Goal: Register for event/course

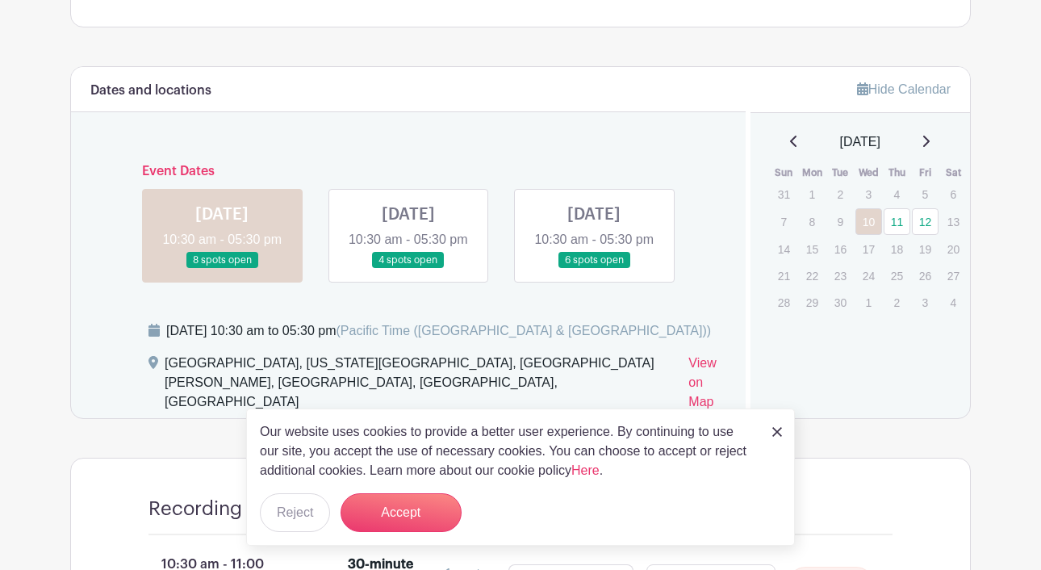
scroll to position [1068, 0]
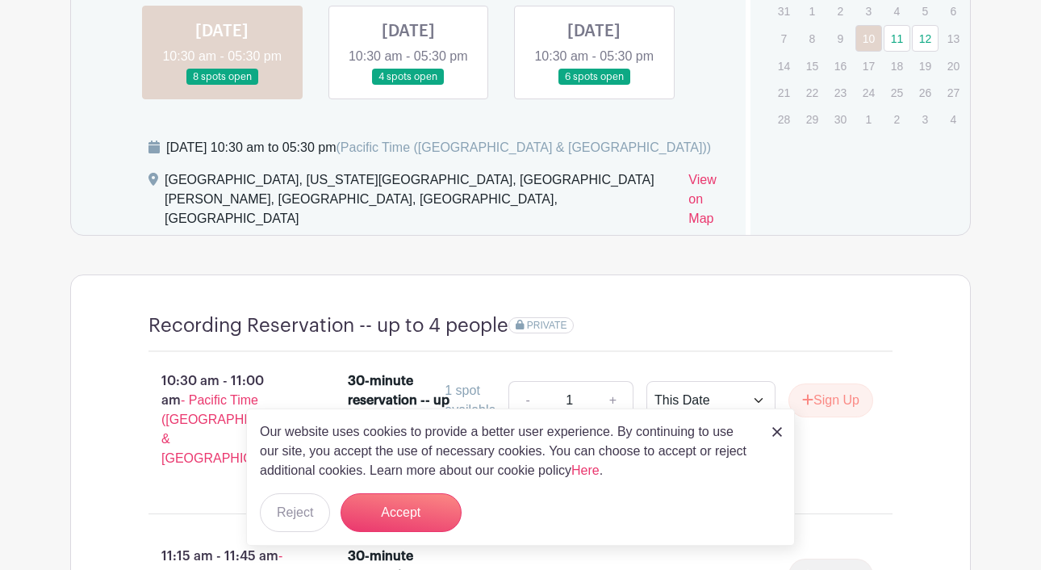
click at [781, 432] on img at bounding box center [777, 432] width 10 height 10
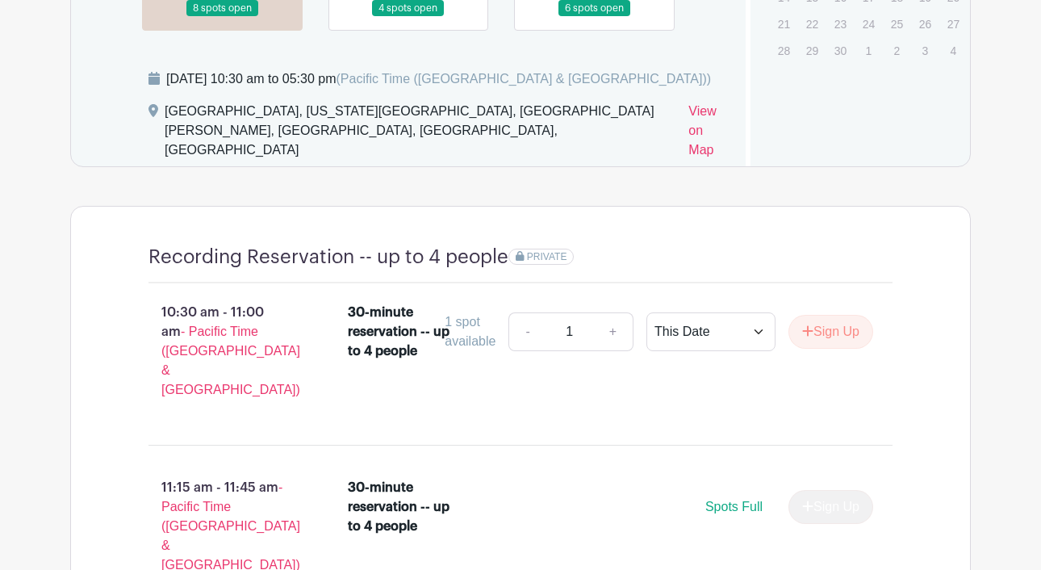
scroll to position [1135, 0]
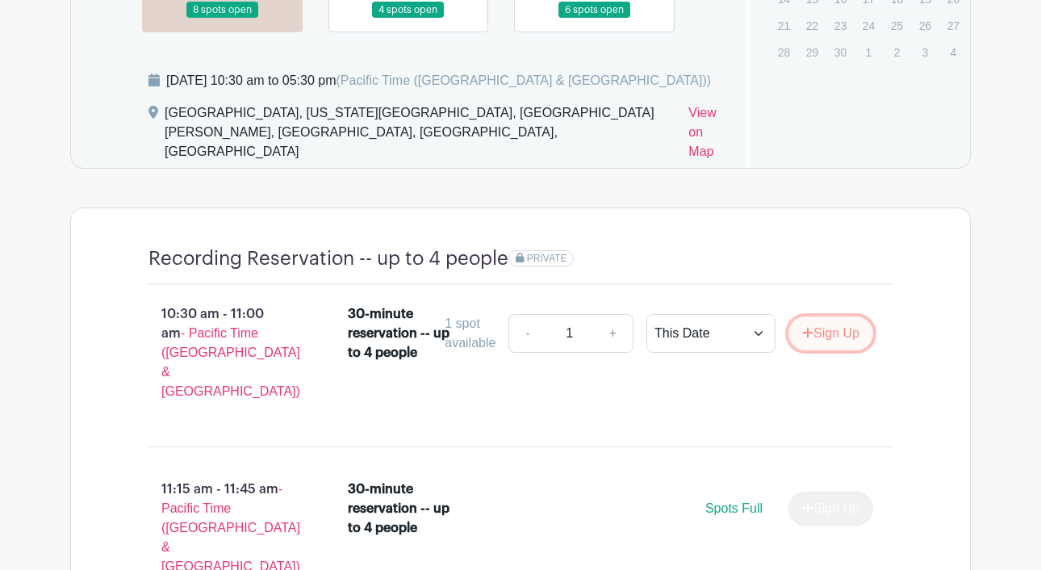
click at [808, 331] on button "Sign Up" at bounding box center [830, 333] width 85 height 34
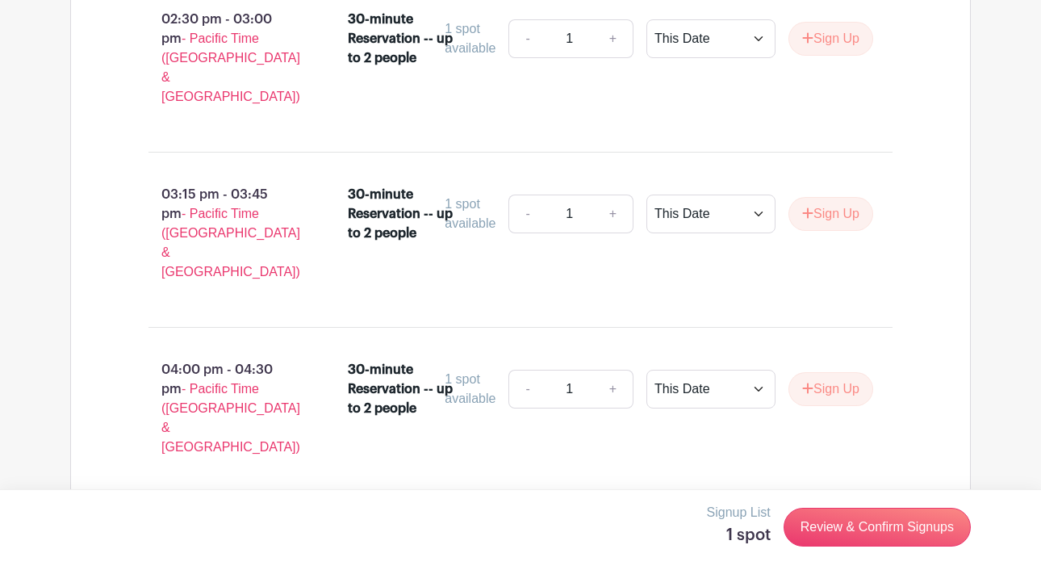
scroll to position [3473, 0]
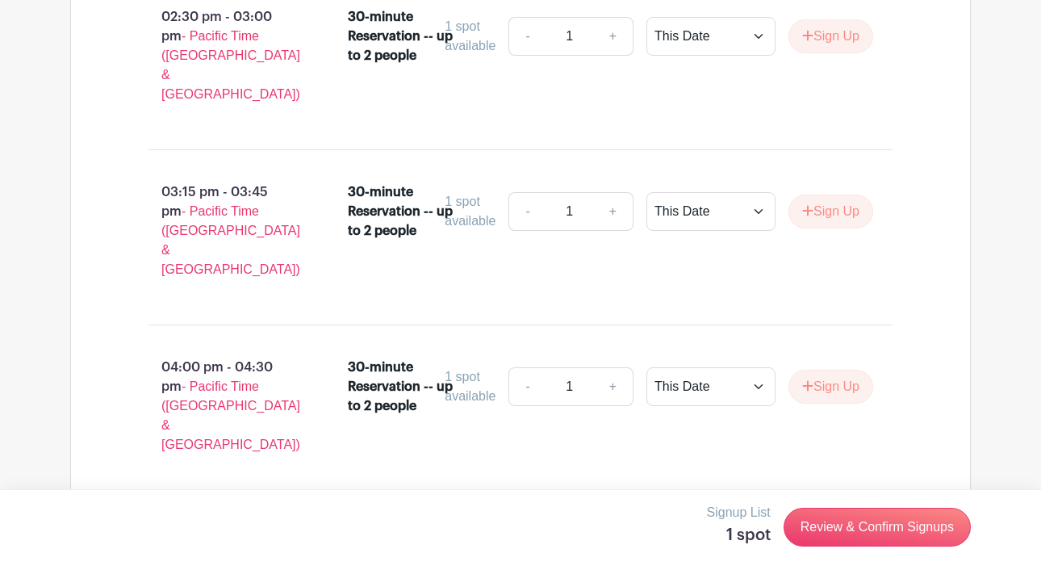
radio input "true"
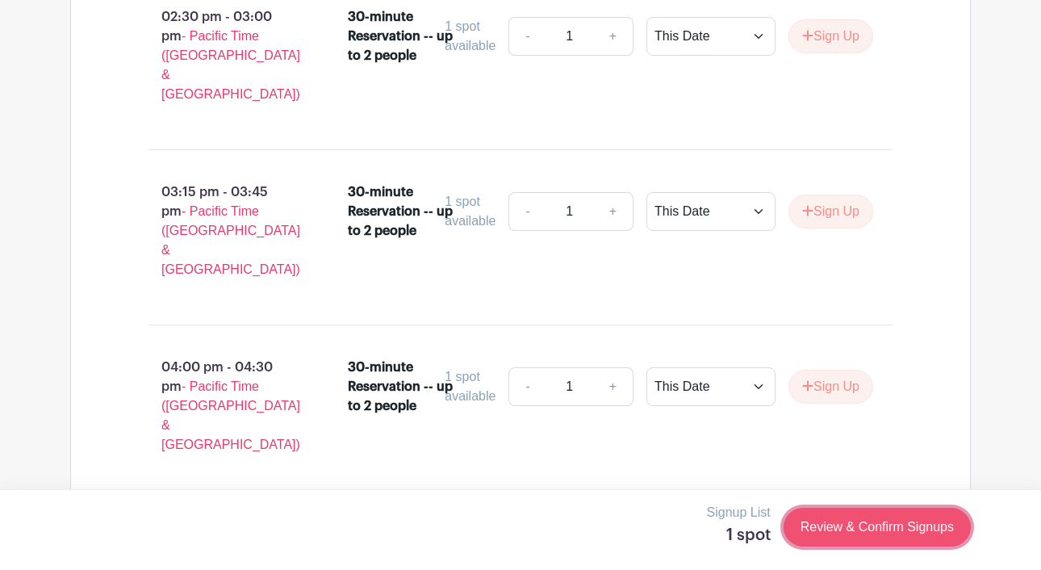
click at [844, 526] on link "Review & Confirm Signups" at bounding box center [876, 526] width 187 height 39
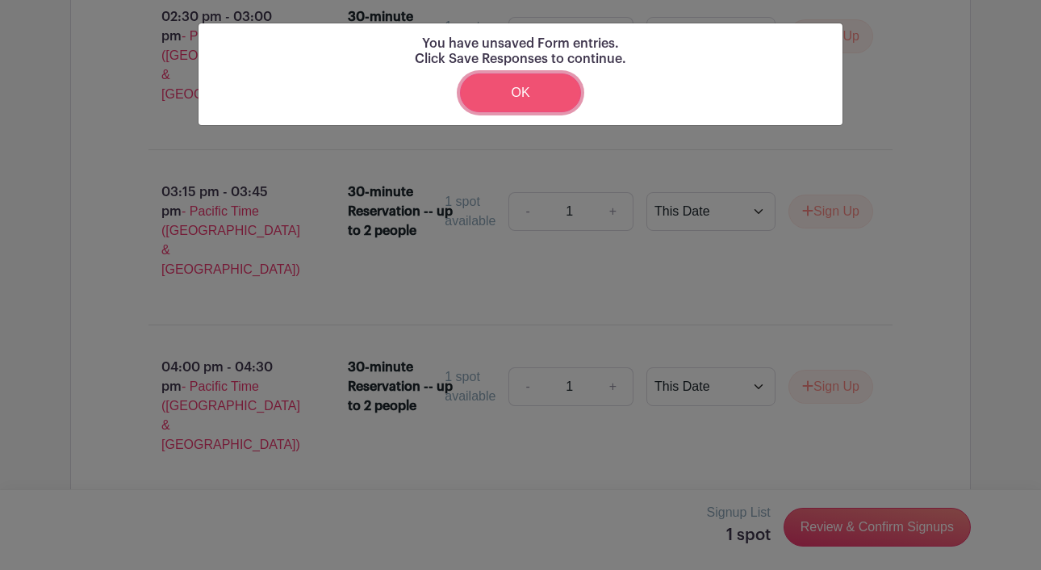
click at [548, 95] on link "OK" at bounding box center [520, 92] width 121 height 39
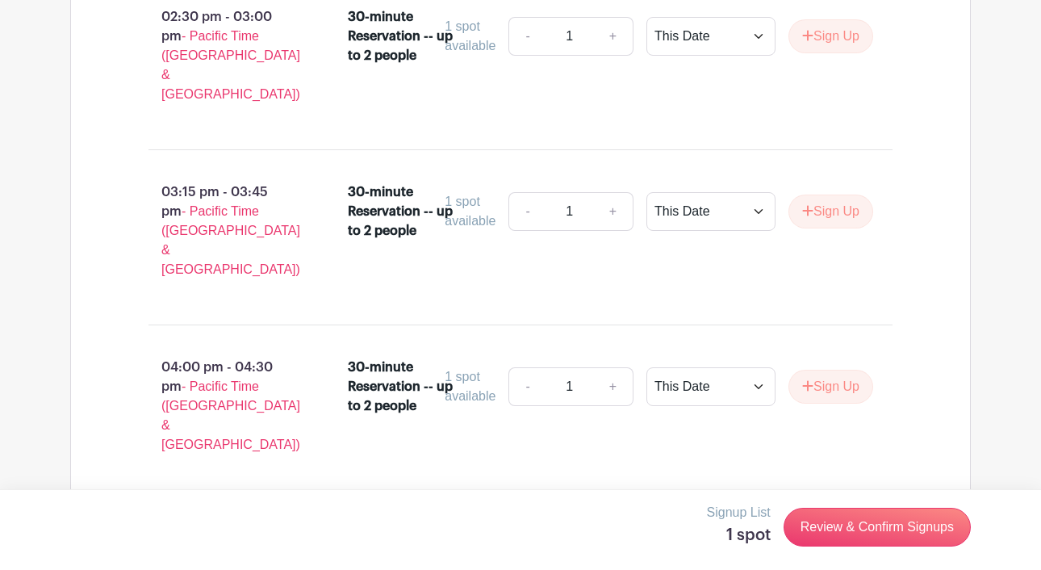
scroll to position [3520, 0]
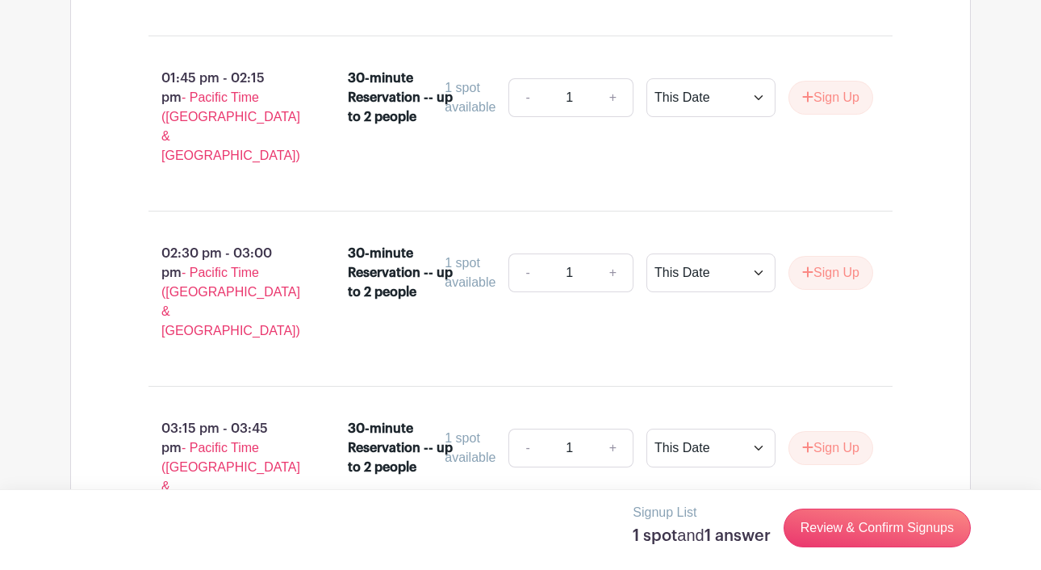
scroll to position [3133, 0]
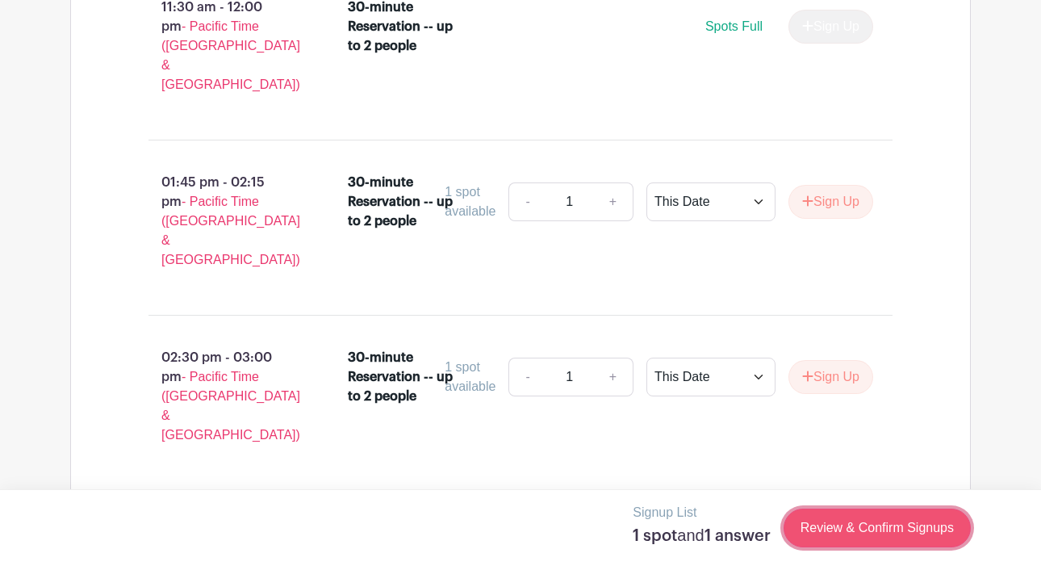
click at [868, 527] on link "Review & Confirm Signups" at bounding box center [876, 527] width 187 height 39
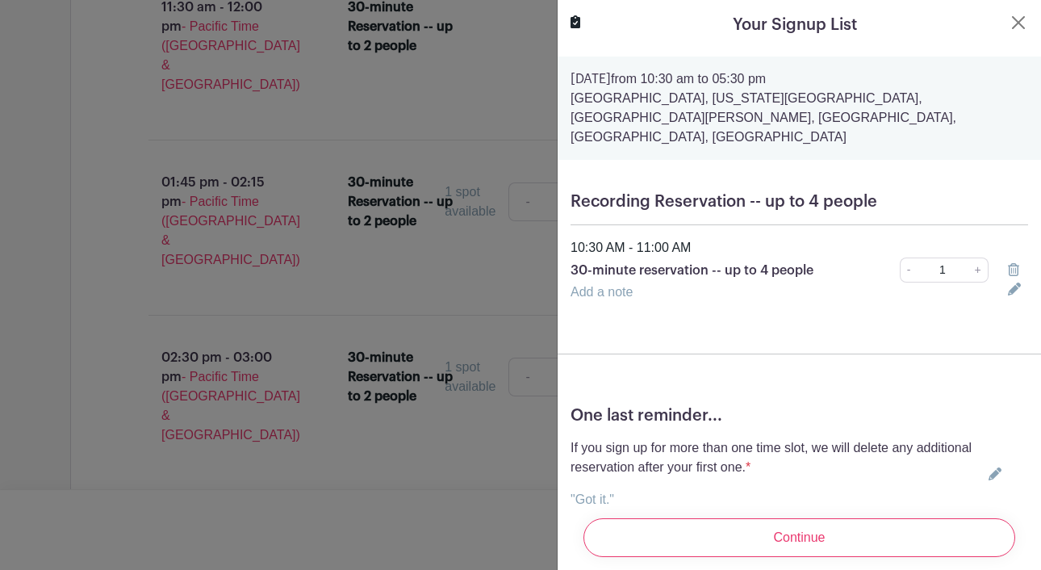
scroll to position [36, 0]
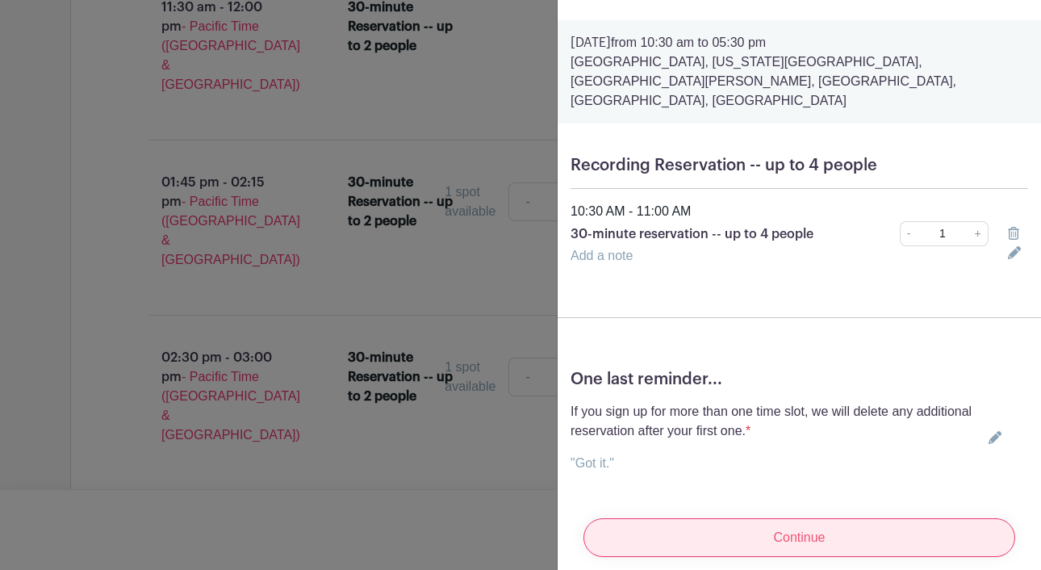
click at [825, 533] on input "Continue" at bounding box center [799, 537] width 432 height 39
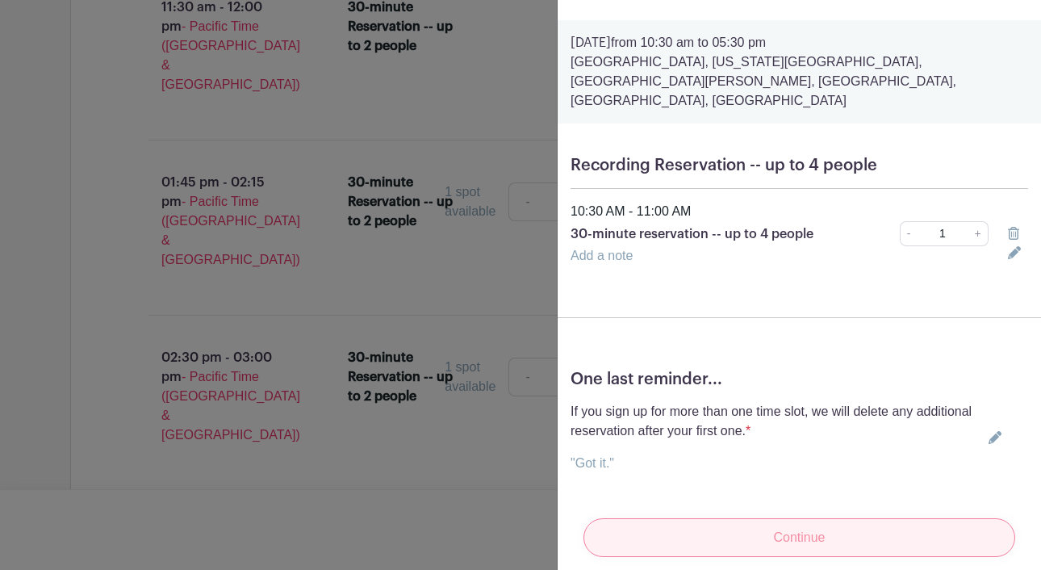
scroll to position [15, 0]
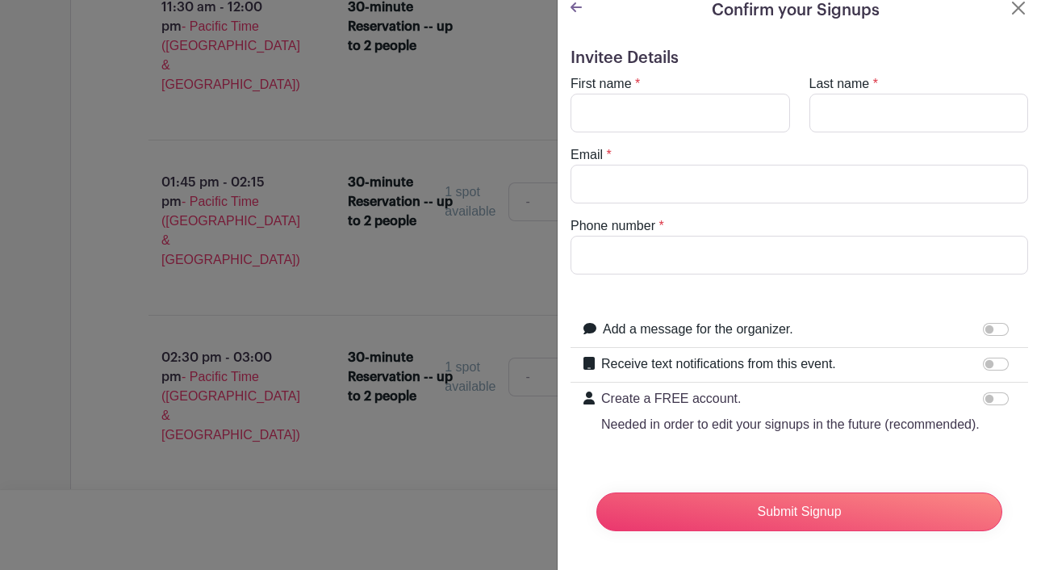
click at [679, 88] on div "First name *" at bounding box center [680, 103] width 239 height 58
click at [679, 104] on input "First name" at bounding box center [679, 113] width 219 height 39
type input "Reni"
type input "Odetoyinbo"
type input "[EMAIL_ADDRESS][DOMAIN_NAME]"
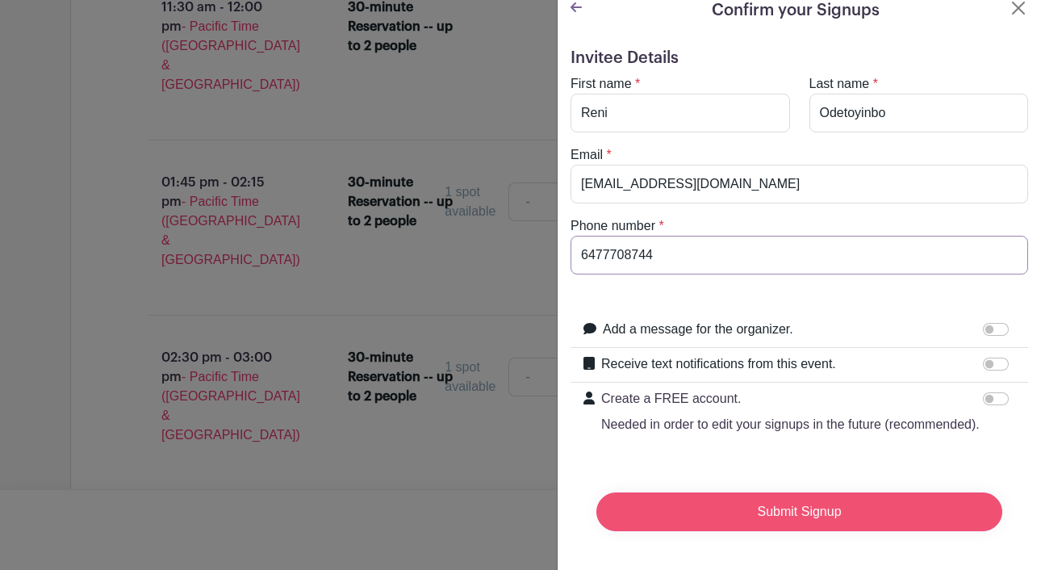
type input "6477708744"
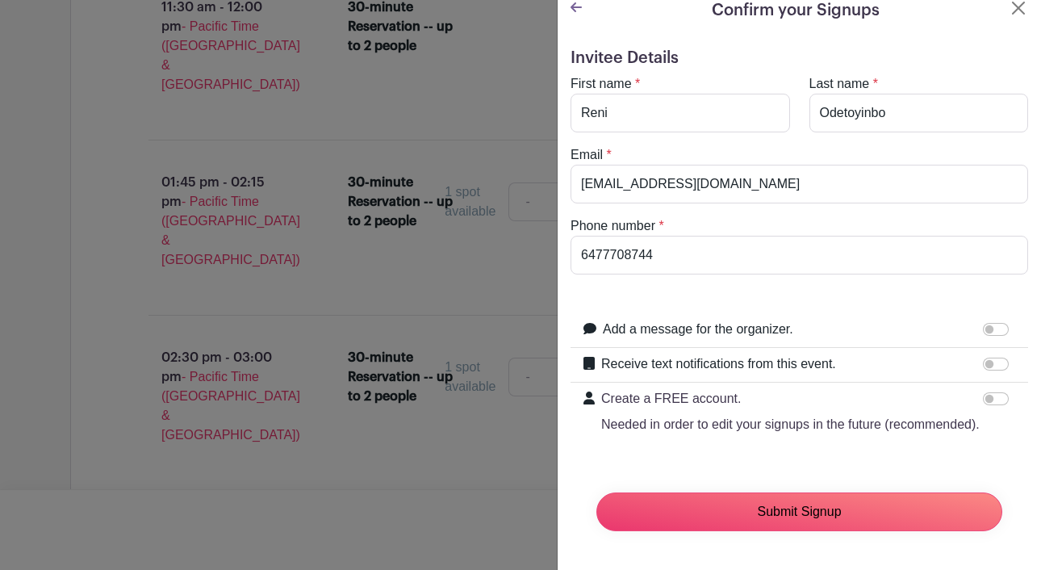
drag, startPoint x: 821, startPoint y: 512, endPoint x: 980, endPoint y: 344, distance: 231.7
click at [980, 344] on form "Invitee Details First name * [PERSON_NAME] Last name * [PERSON_NAME] Email * [E…" at bounding box center [798, 295] width 457 height 495
click at [1002, 359] on input "Receive text notifications from this event." at bounding box center [996, 363] width 26 height 13
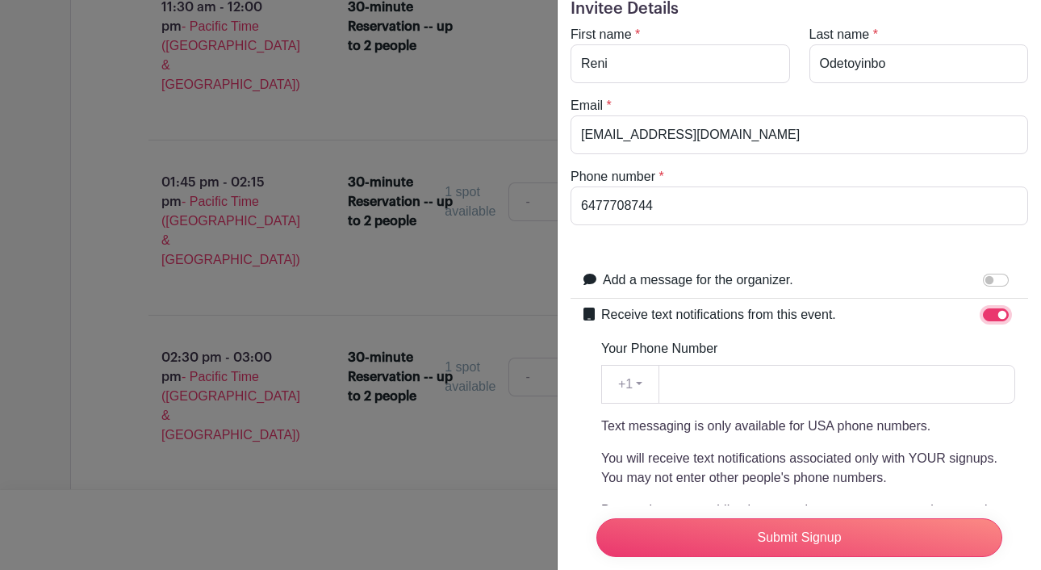
scroll to position [104, 0]
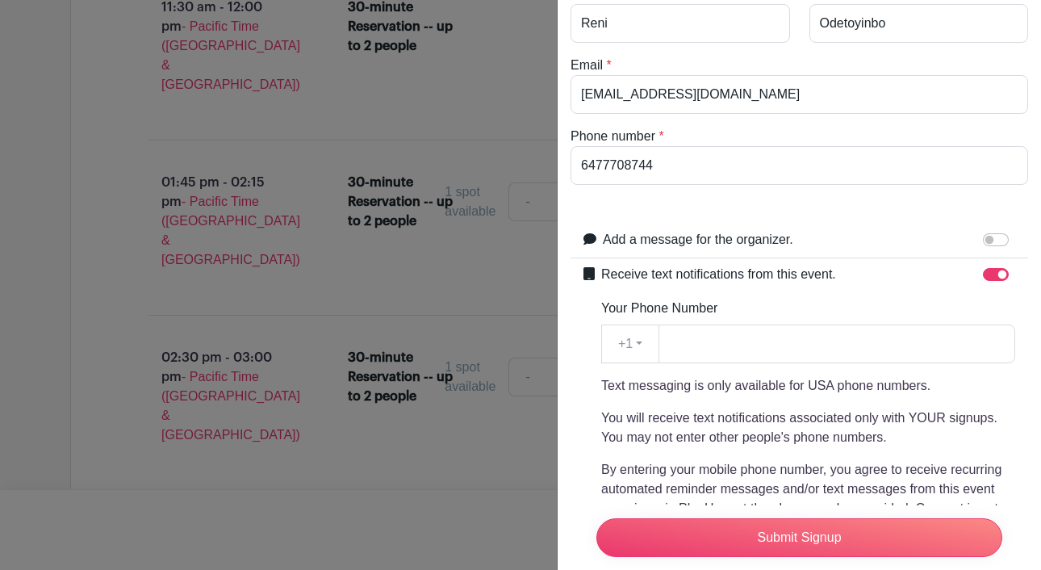
click at [989, 283] on div at bounding box center [999, 274] width 32 height 19
click at [993, 278] on input "Receive text notifications from this event." at bounding box center [996, 274] width 26 height 13
checkbox input "false"
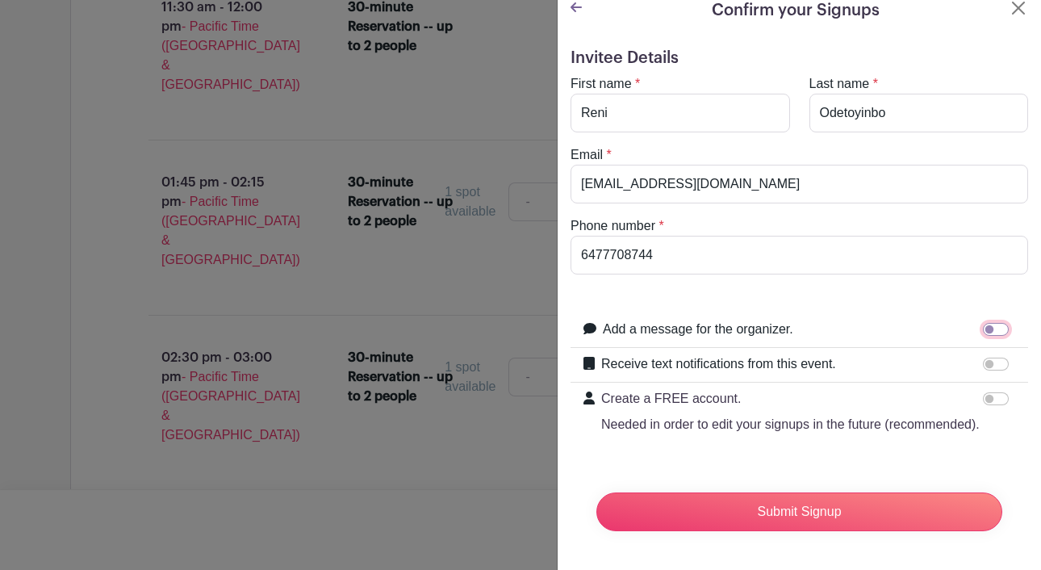
click at [992, 328] on input "Add a message for the organizer." at bounding box center [996, 329] width 26 height 13
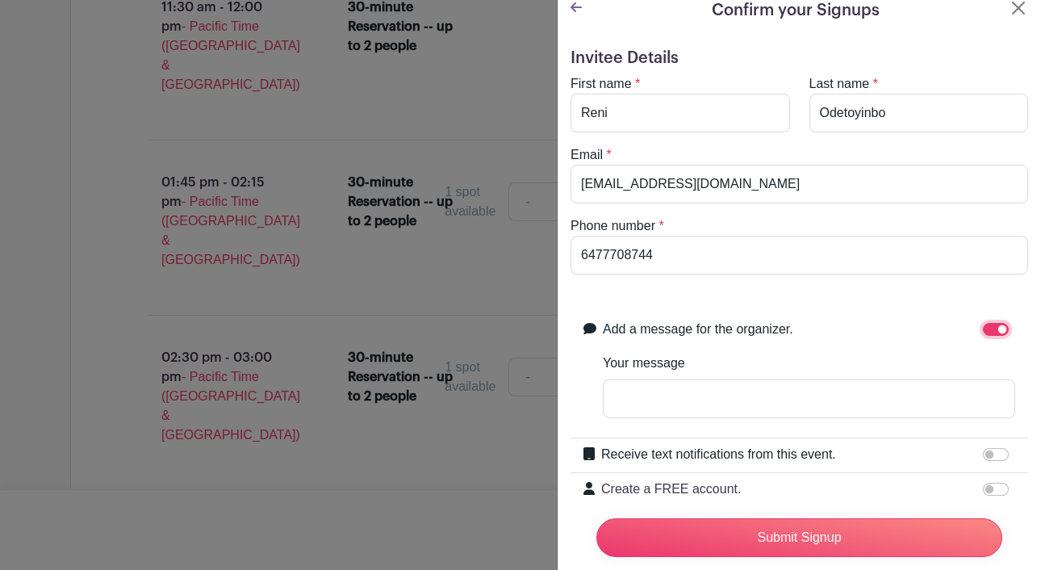
click at [992, 328] on input "Add a message for the organizer." at bounding box center [996, 329] width 26 height 13
checkbox input "false"
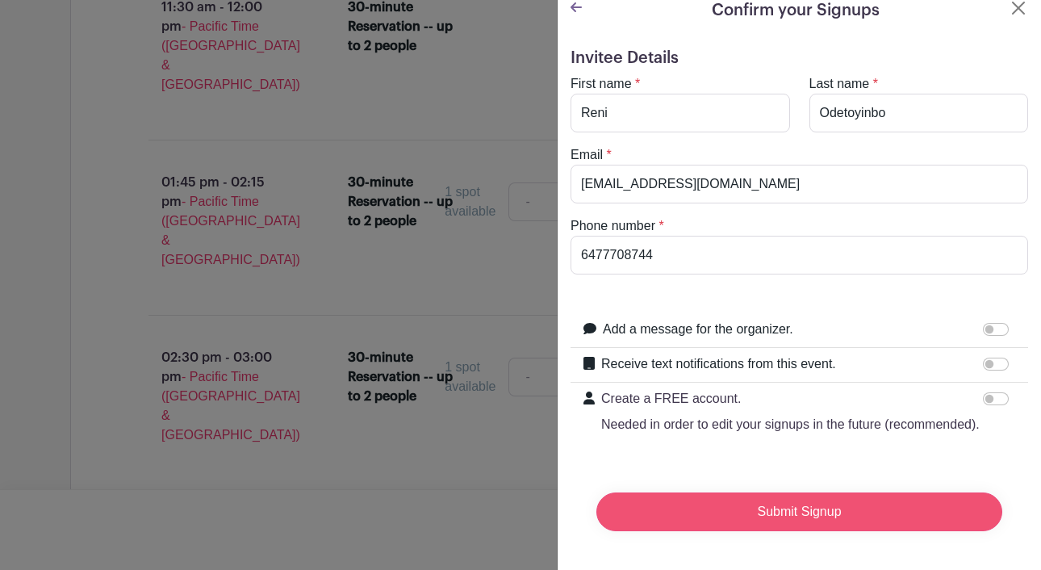
click at [863, 518] on input "Submit Signup" at bounding box center [799, 511] width 406 height 39
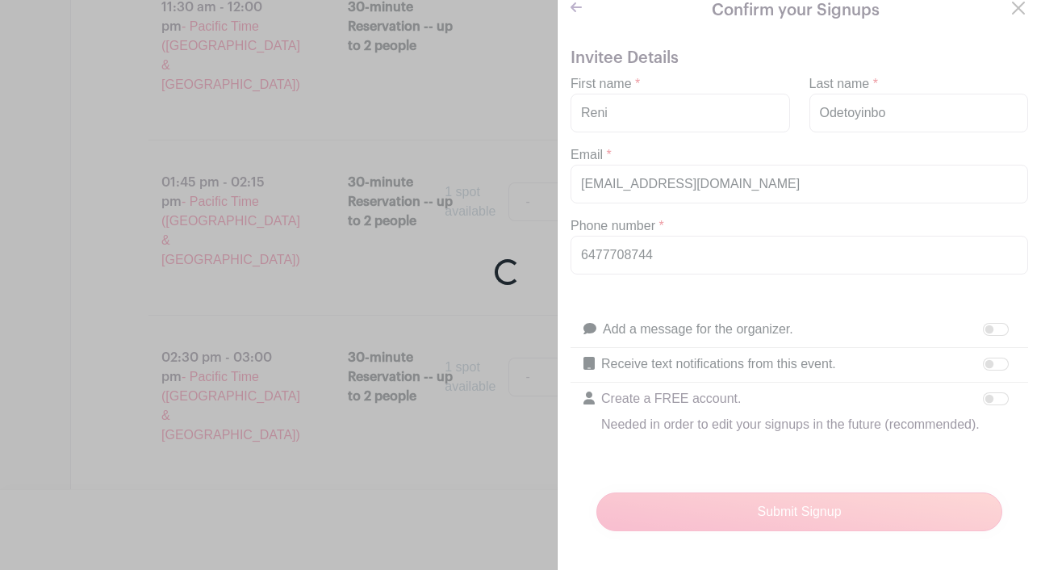
scroll to position [3160, 0]
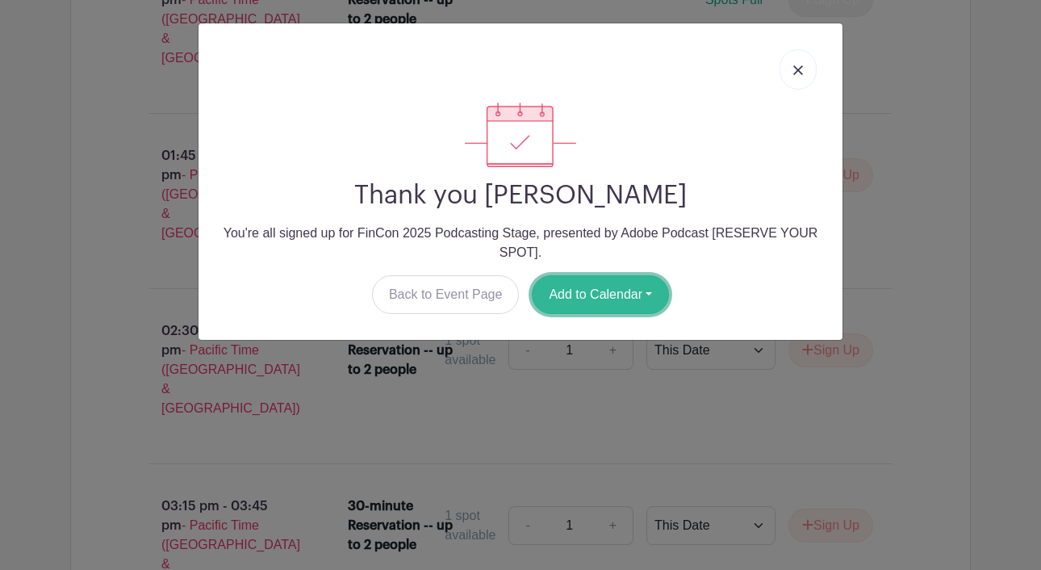
click at [612, 281] on button "Add to Calendar" at bounding box center [600, 294] width 137 height 39
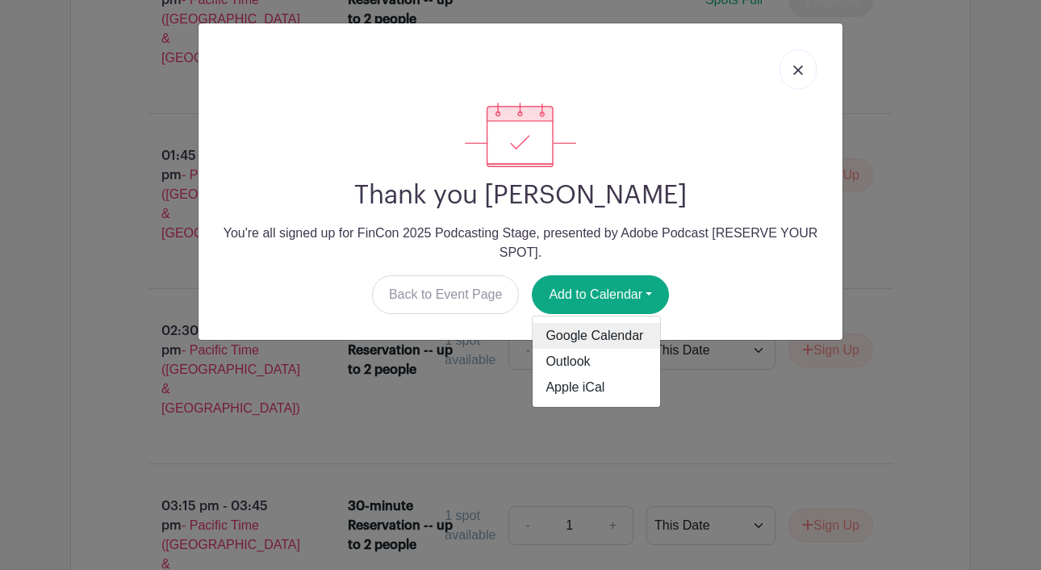
click at [600, 338] on link "Google Calendar" at bounding box center [596, 336] width 127 height 26
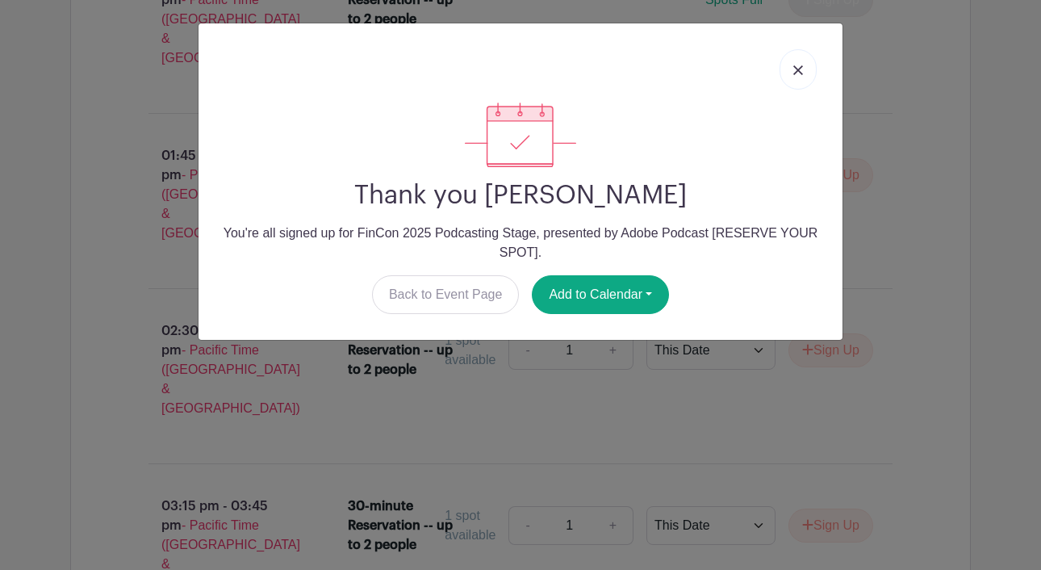
click at [802, 68] on img at bounding box center [798, 70] width 10 height 10
